Goal: Task Accomplishment & Management: Use online tool/utility

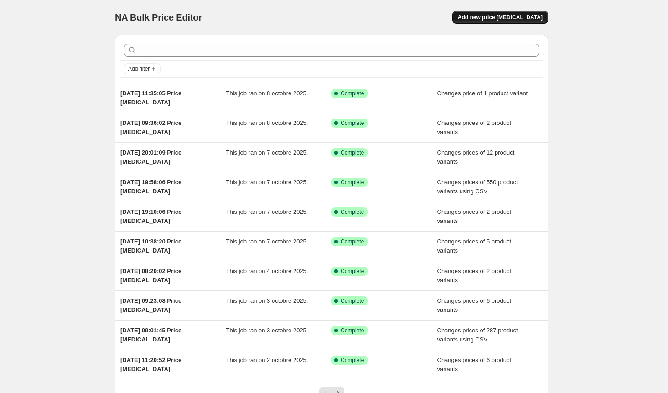
click at [520, 16] on span "Add new price [MEDICAL_DATA]" at bounding box center [500, 17] width 85 height 7
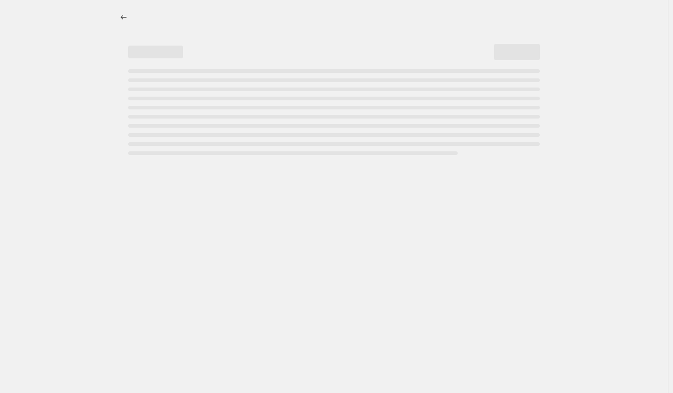
select select "percentage"
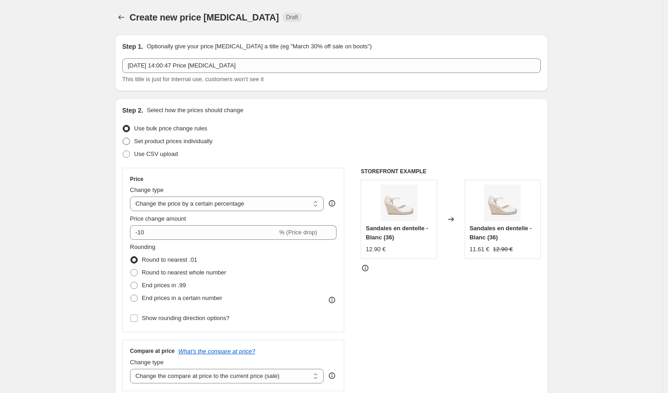
click at [148, 143] on span "Set product prices individually" at bounding box center [173, 141] width 78 height 7
click at [123, 138] on input "Set product prices individually" at bounding box center [123, 138] width 0 height 0
radio input "true"
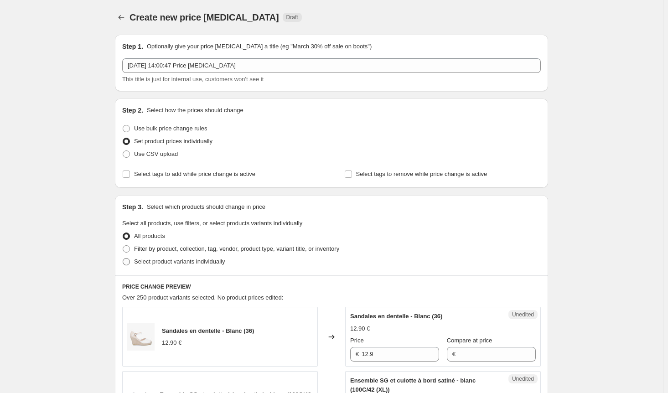
click at [148, 265] on span "Select product variants individually" at bounding box center [179, 261] width 91 height 7
click at [123, 259] on input "Select product variants individually" at bounding box center [123, 258] width 0 height 0
radio input "true"
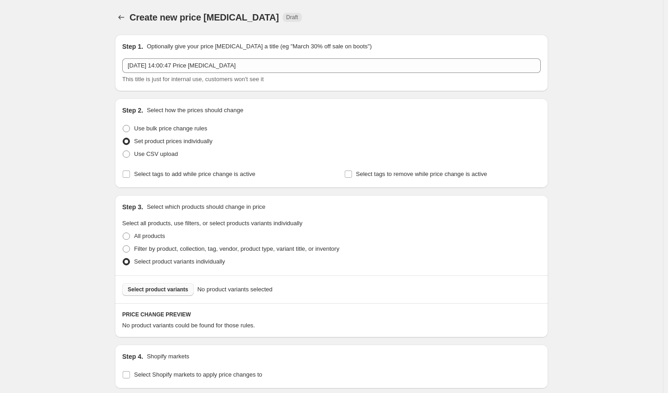
click at [161, 292] on span "Select product variants" at bounding box center [158, 289] width 61 height 7
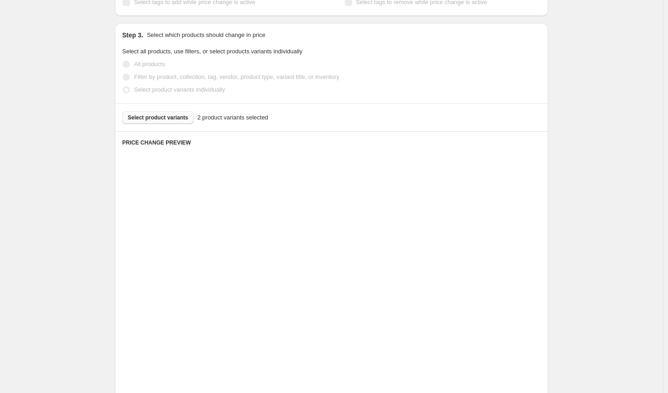
scroll to position [302, 0]
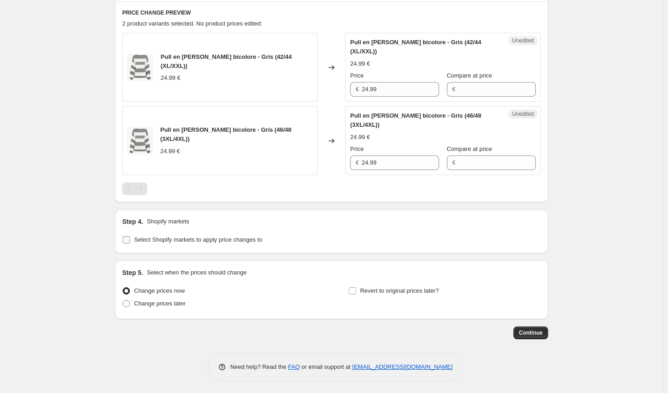
click at [127, 238] on input "Select Shopify markets to apply price changes to" at bounding box center [126, 239] width 7 height 7
checkbox input "true"
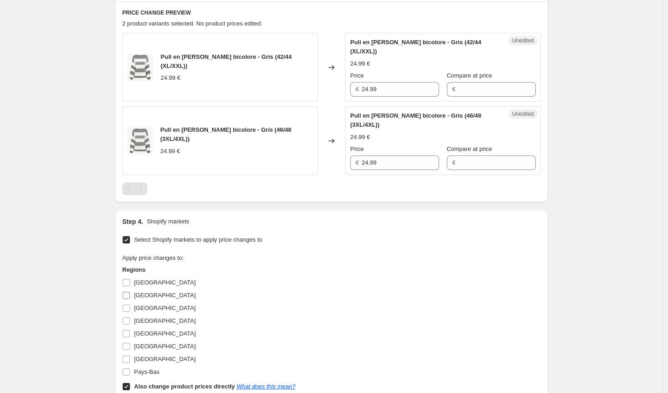
scroll to position [393, 0]
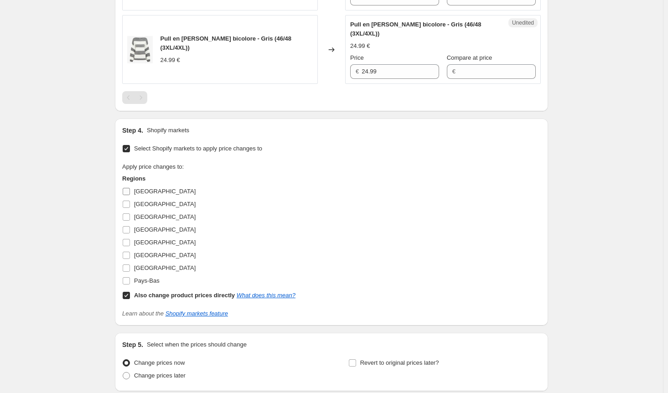
click at [128, 185] on div "Regions [GEOGRAPHIC_DATA] [GEOGRAPHIC_DATA] [GEOGRAPHIC_DATA] [GEOGRAPHIC_DATA]…" at bounding box center [208, 238] width 173 height 128
click at [130, 295] on input "Also change product prices directly What does this mean?" at bounding box center [126, 295] width 7 height 7
checkbox input "false"
drag, startPoint x: 130, startPoint y: 190, endPoint x: 135, endPoint y: 195, distance: 6.8
click at [130, 190] on input "[GEOGRAPHIC_DATA]" at bounding box center [126, 191] width 7 height 7
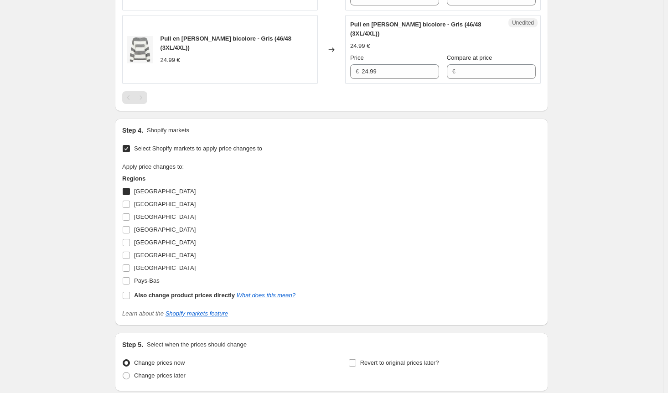
checkbox input "true"
click at [134, 204] on label "[GEOGRAPHIC_DATA]" at bounding box center [158, 204] width 73 height 13
click at [130, 204] on input "[GEOGRAPHIC_DATA]" at bounding box center [126, 204] width 7 height 7
checkbox input "true"
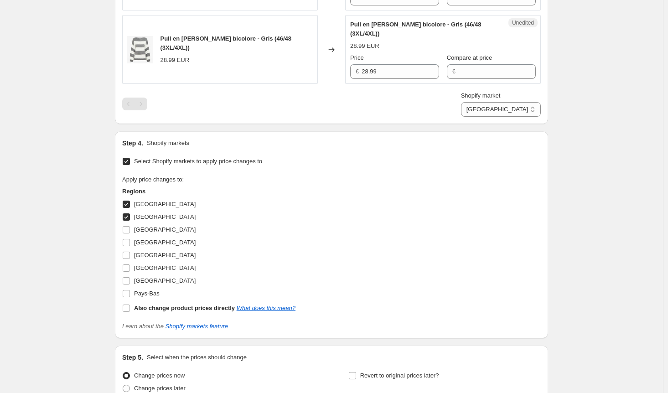
click at [128, 202] on input "[GEOGRAPHIC_DATA]" at bounding box center [126, 204] width 7 height 7
checkbox input "false"
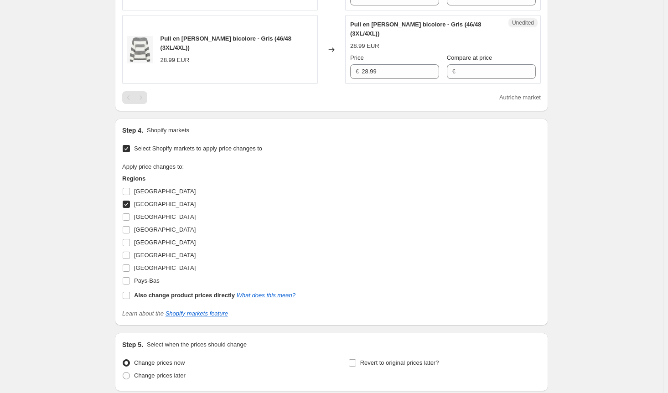
click at [129, 202] on input "[GEOGRAPHIC_DATA]" at bounding box center [126, 204] width 7 height 7
checkbox input "false"
click at [130, 215] on input "[GEOGRAPHIC_DATA]" at bounding box center [126, 216] width 7 height 7
checkbox input "true"
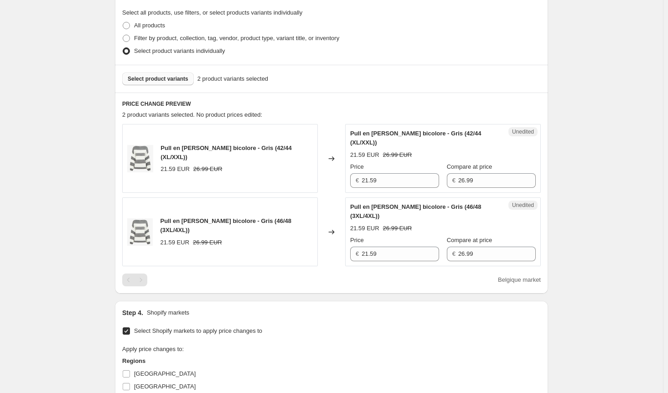
scroll to position [348, 0]
